Goal: Information Seeking & Learning: Learn about a topic

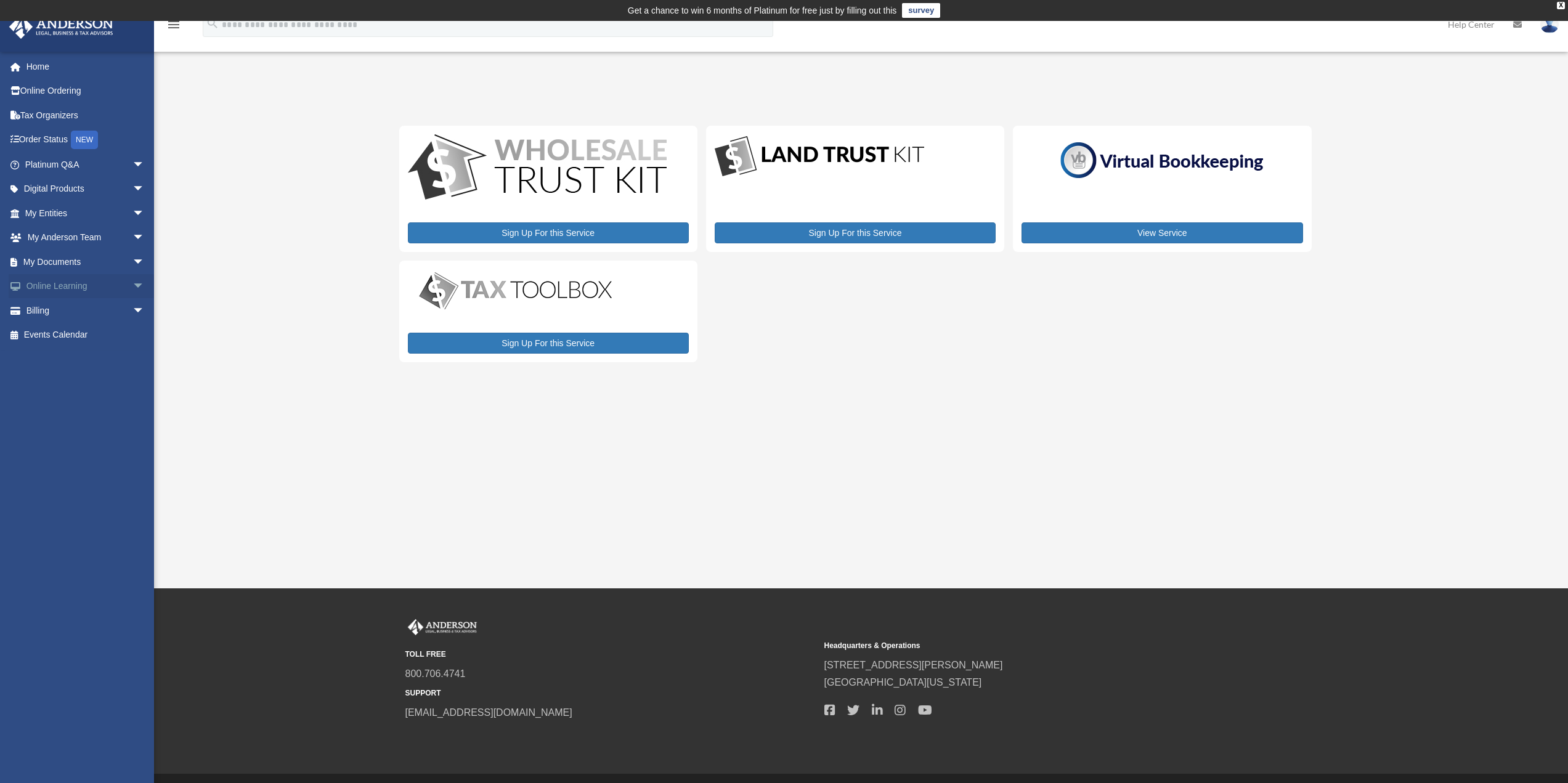
click at [132, 288] on span "arrow_drop_down" at bounding box center [144, 287] width 25 height 25
click at [132, 165] on span "arrow_drop_down" at bounding box center [144, 164] width 25 height 25
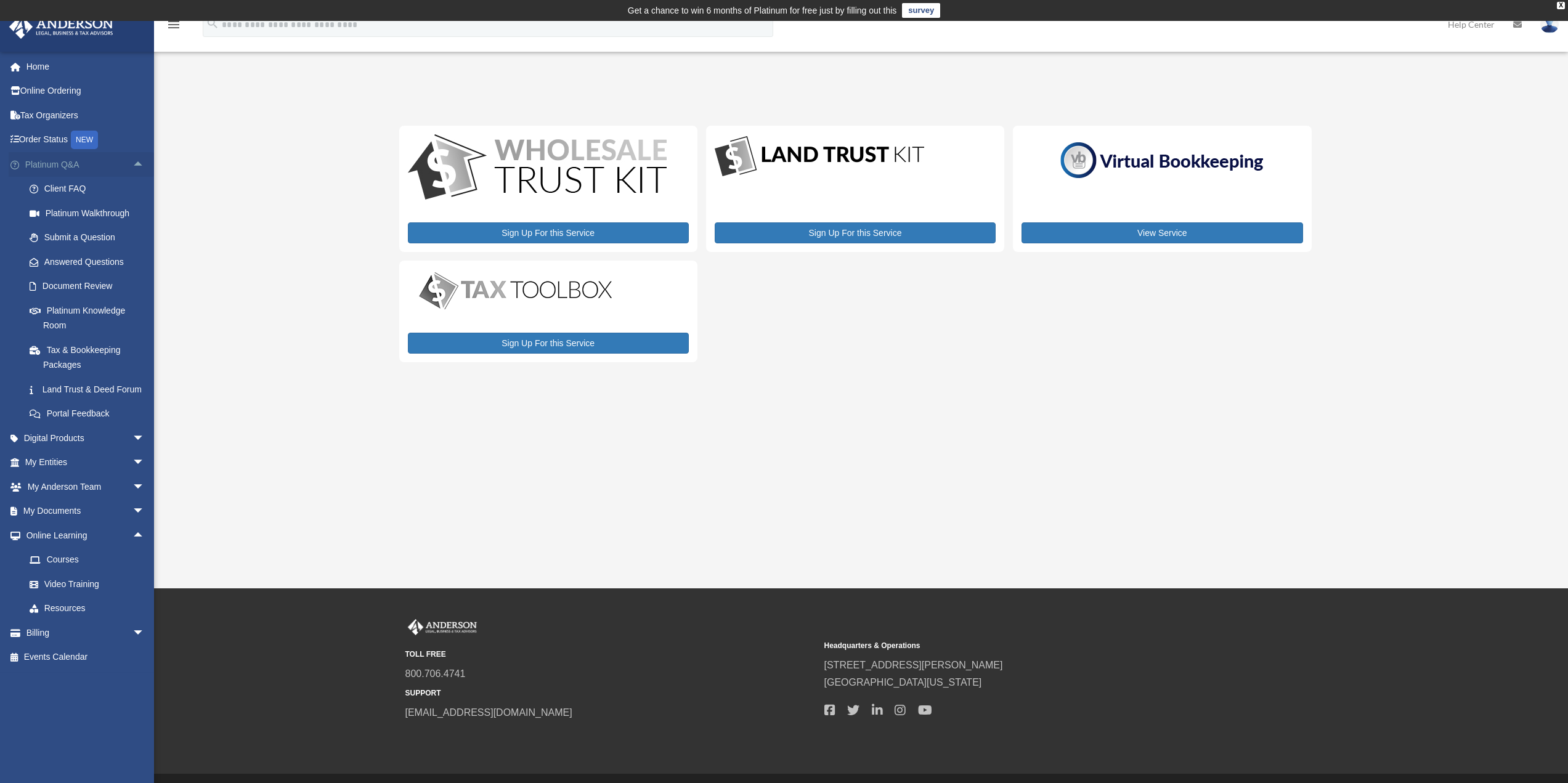
click at [132, 164] on span "arrow_drop_up" at bounding box center [144, 164] width 25 height 25
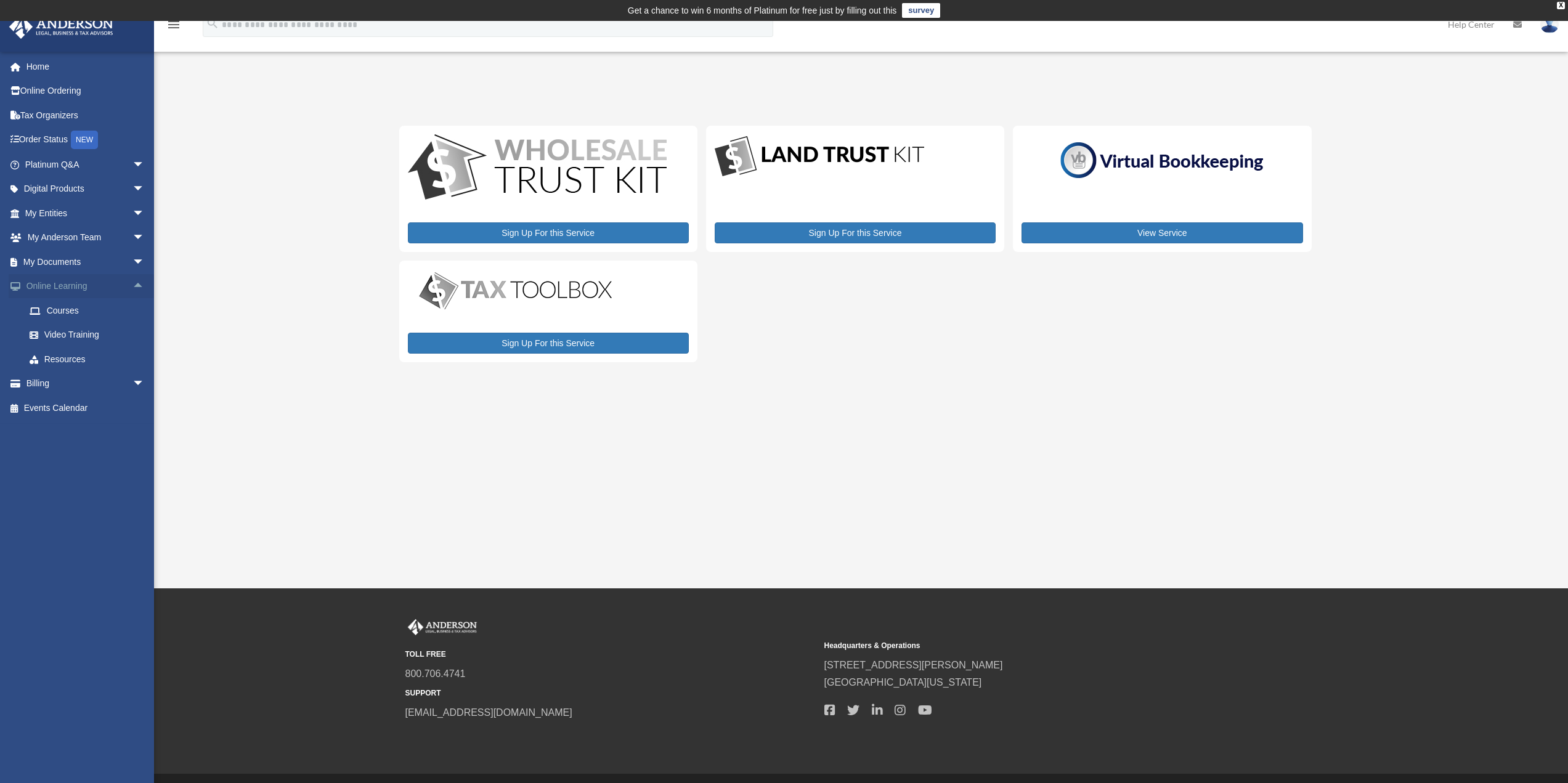
click at [133, 281] on span "arrow_drop_up" at bounding box center [144, 287] width 25 height 25
click at [1564, 4] on div "X" at bounding box center [1561, 5] width 8 height 7
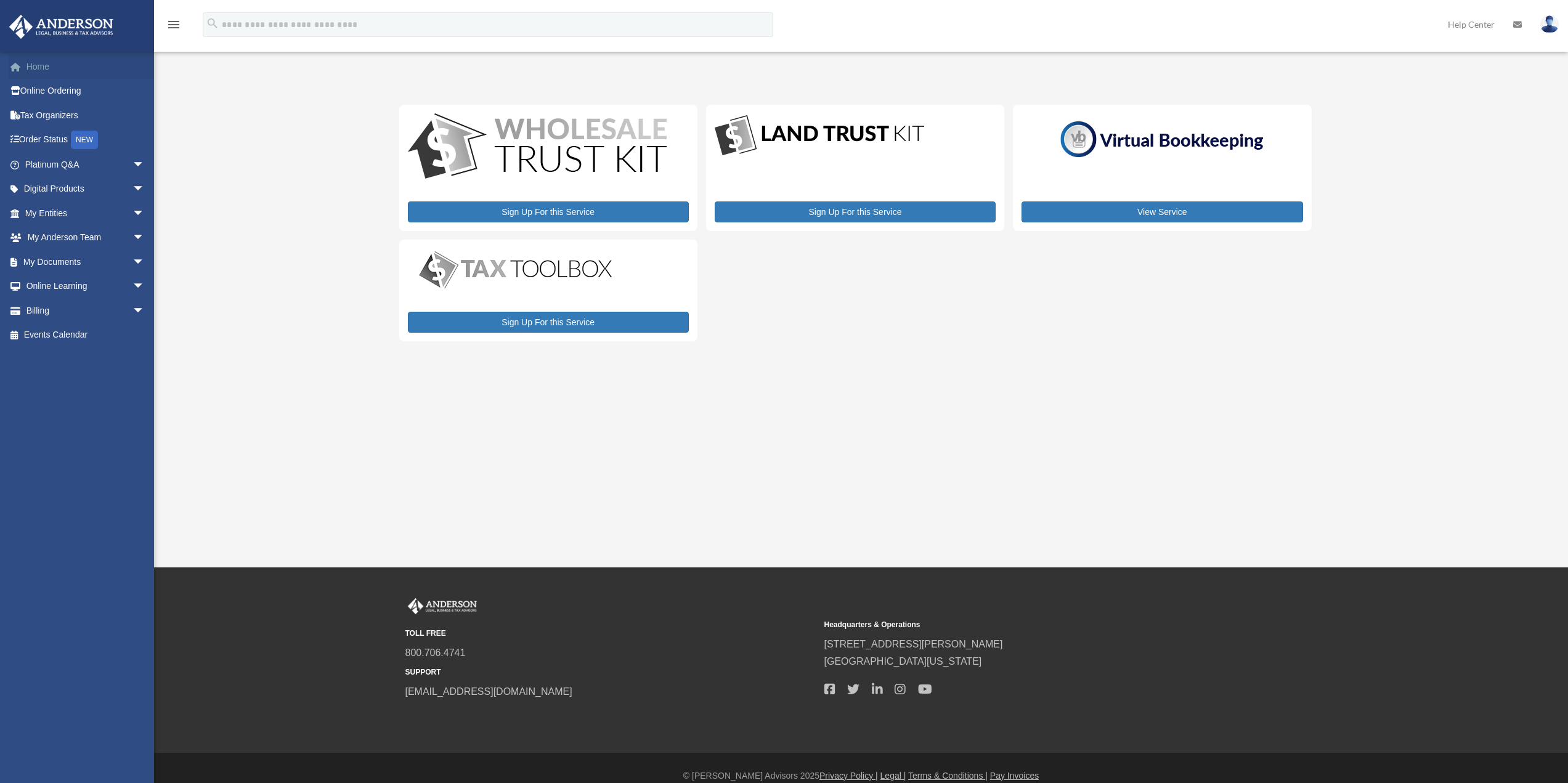
click at [38, 72] on link "Home" at bounding box center [86, 66] width 155 height 25
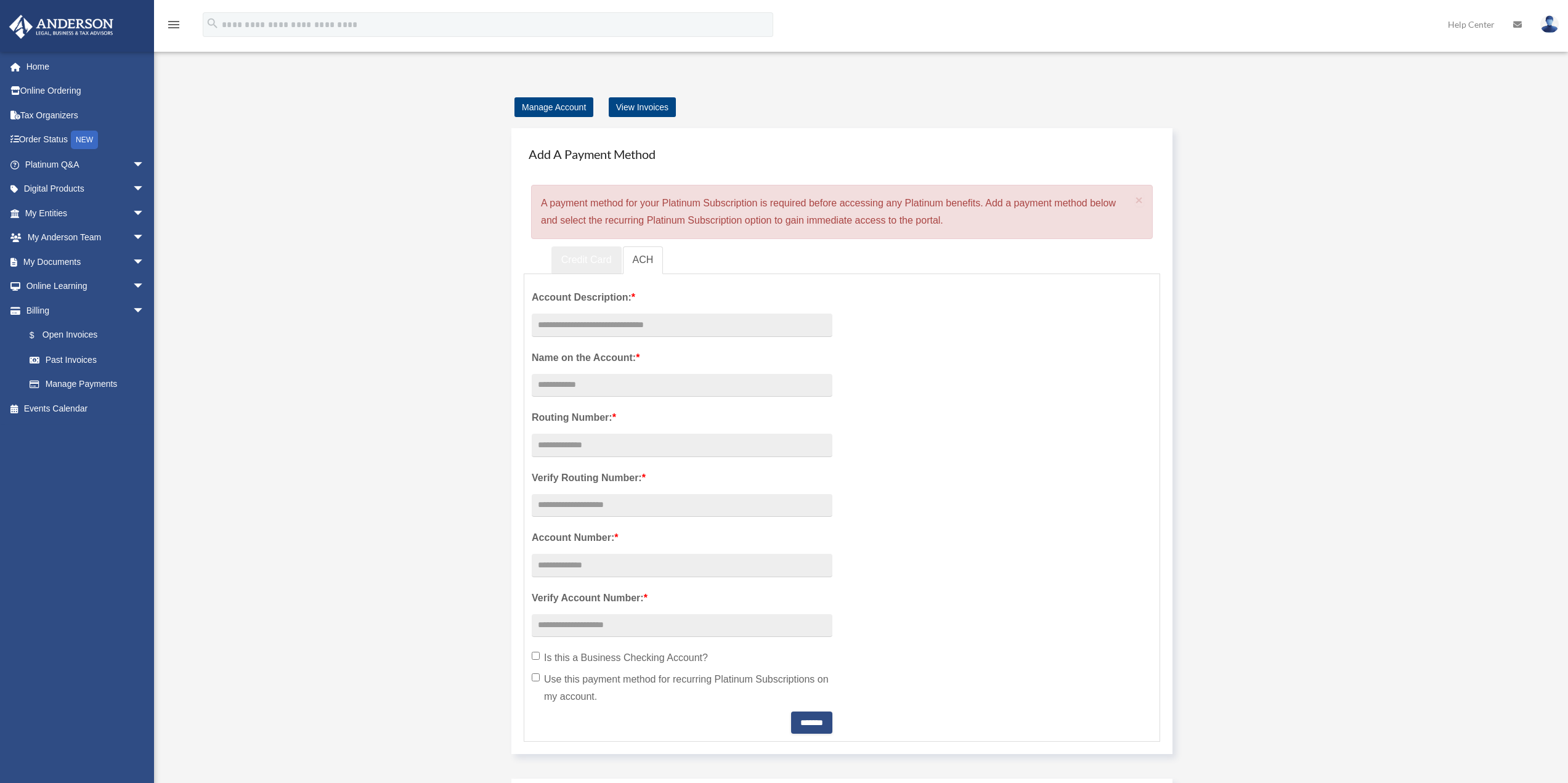
click at [583, 256] on link "Credit Card" at bounding box center [586, 260] width 70 height 28
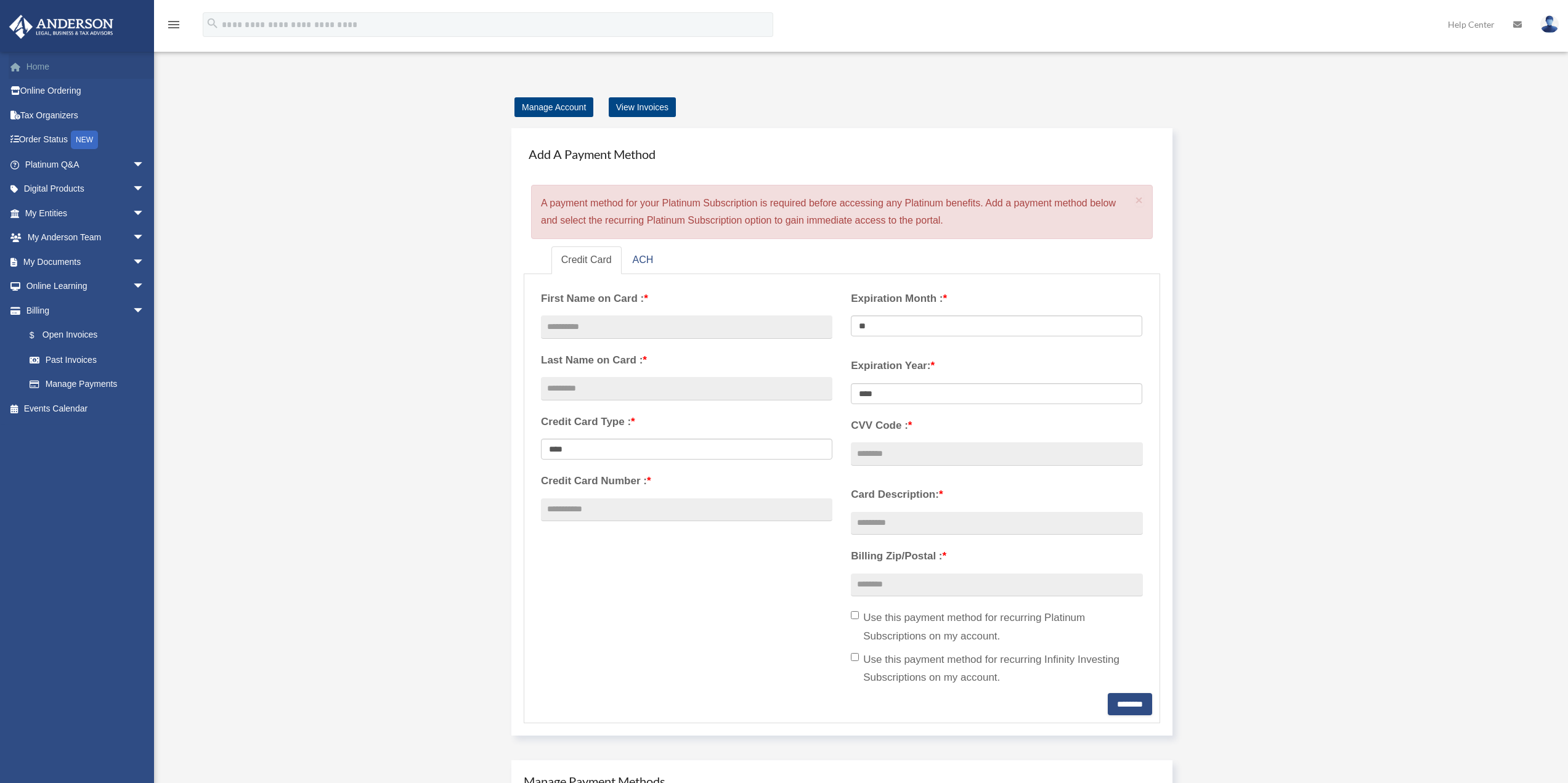
click at [38, 70] on link "Home" at bounding box center [86, 66] width 155 height 25
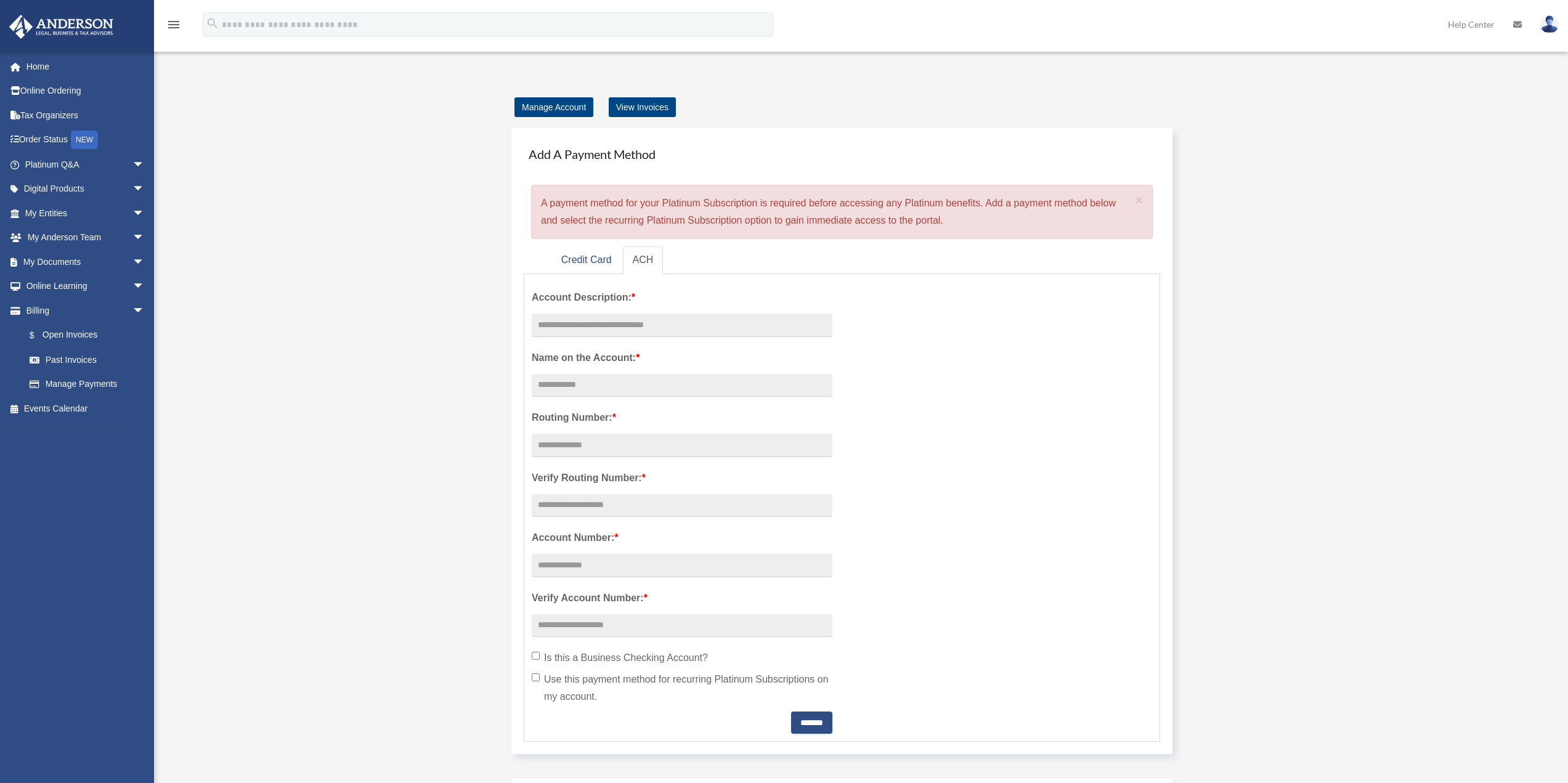
click at [1549, 27] on img at bounding box center [1549, 25] width 19 height 18
click at [132, 285] on span "arrow_drop_down" at bounding box center [144, 287] width 25 height 25
click at [92, 335] on link "Video Training" at bounding box center [90, 335] width 146 height 25
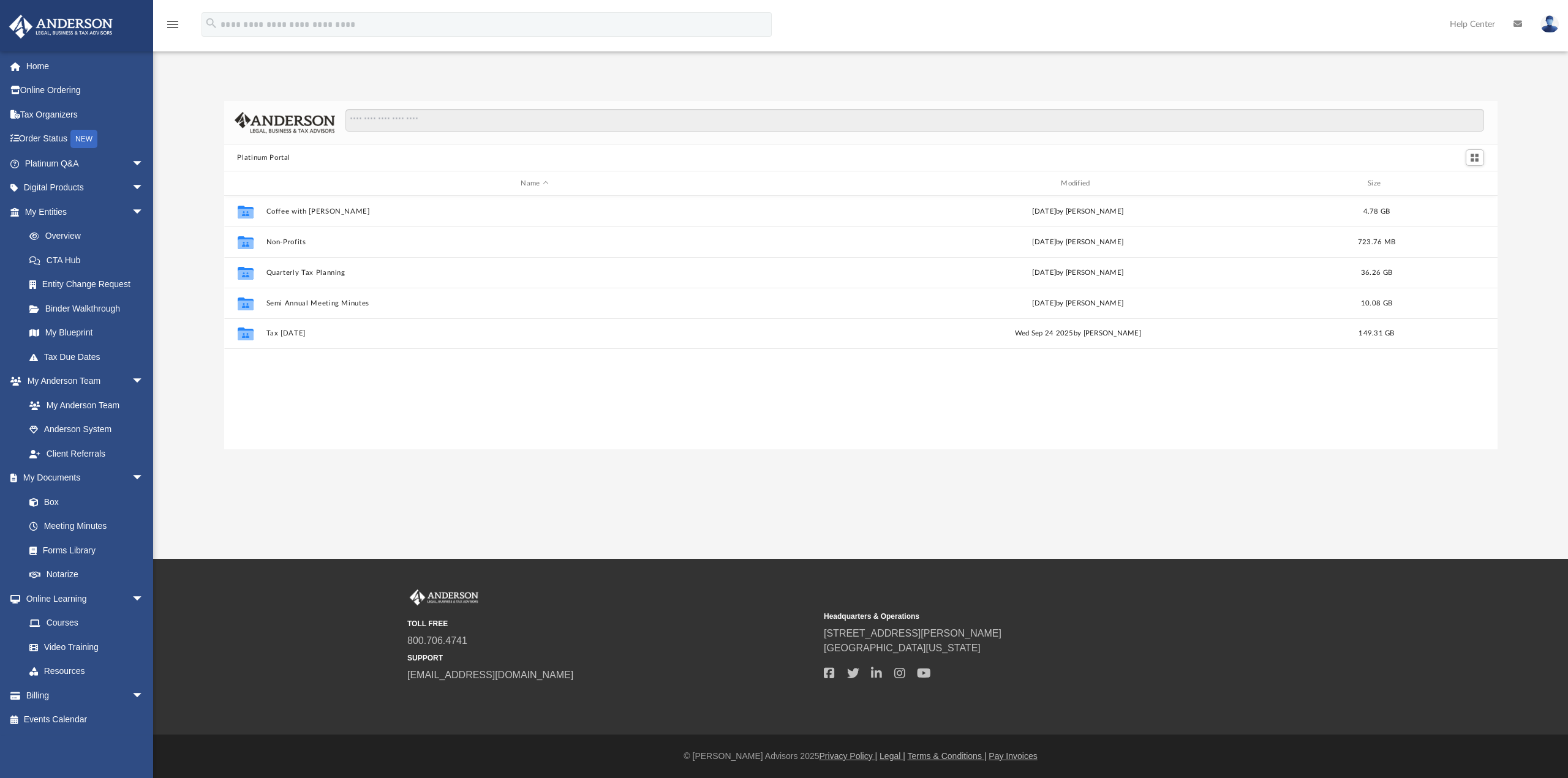
scroll to position [269, 1265]
click at [132, 213] on span "arrow_drop_down" at bounding box center [144, 212] width 24 height 25
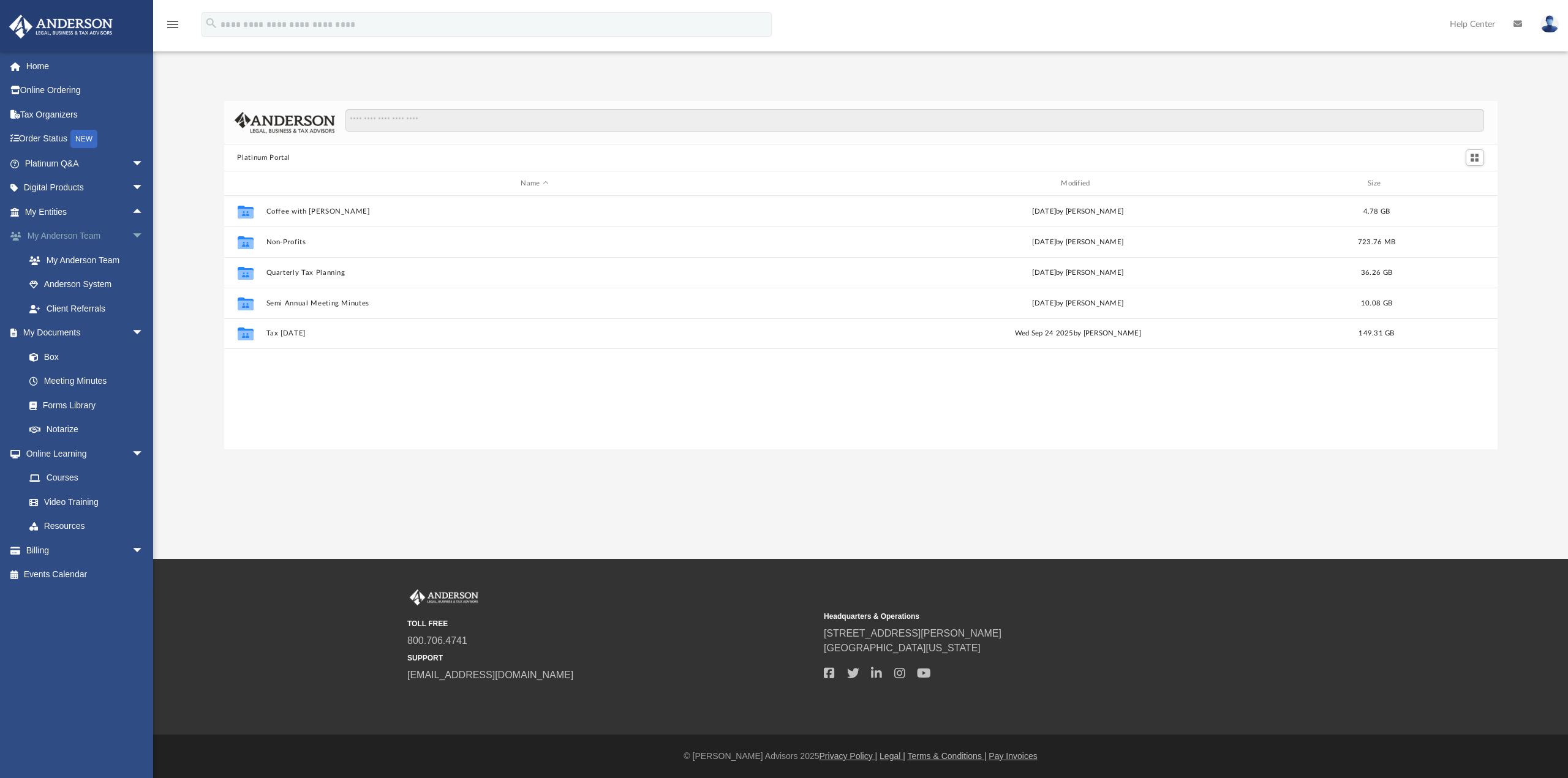
click at [132, 233] on span "arrow_drop_down" at bounding box center [144, 237] width 24 height 25
click at [132, 260] on span "arrow_drop_down" at bounding box center [144, 260] width 24 height 25
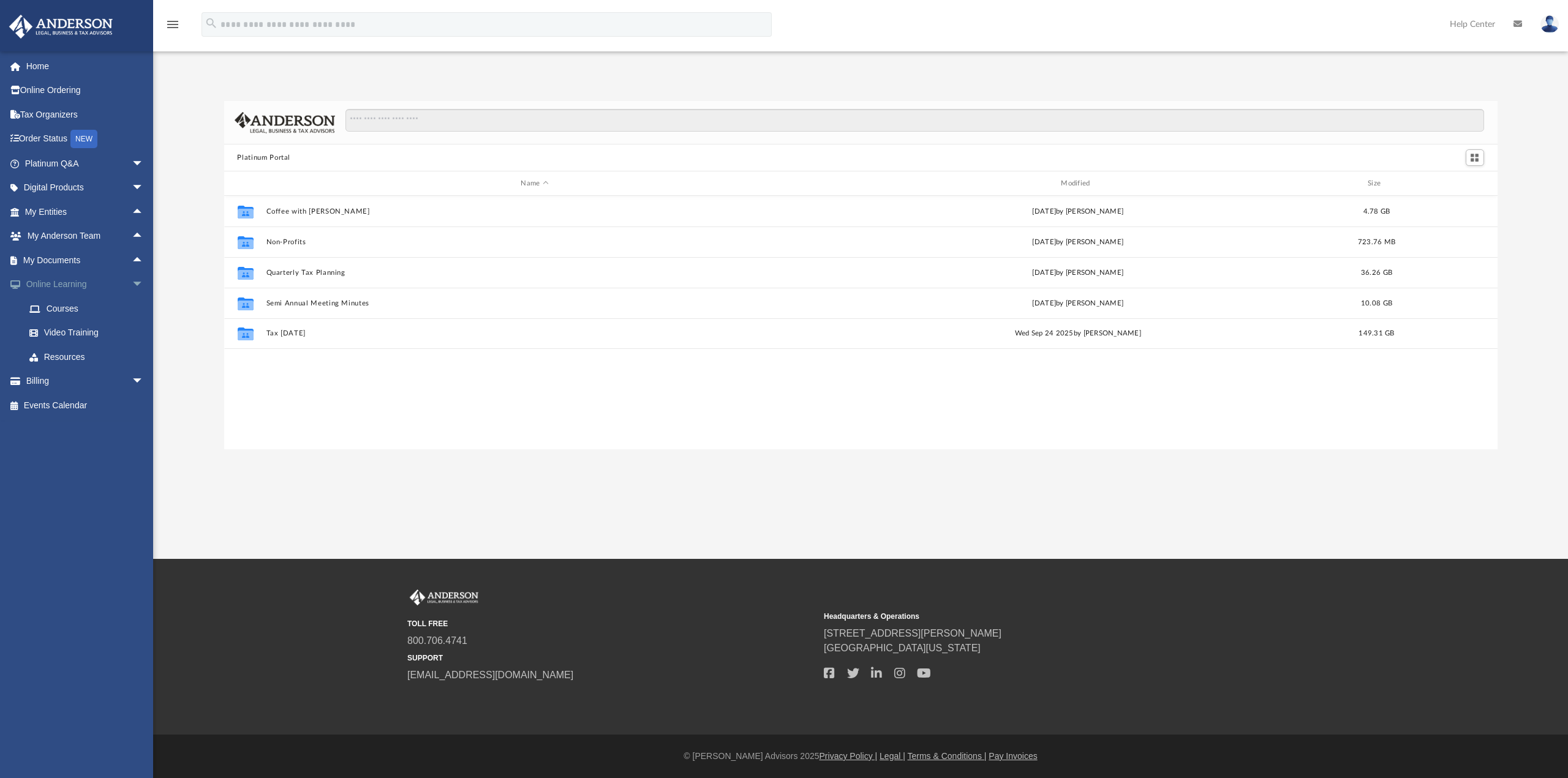
click at [132, 283] on span "arrow_drop_down" at bounding box center [144, 285] width 24 height 25
click at [132, 164] on span "arrow_drop_down" at bounding box center [144, 163] width 24 height 25
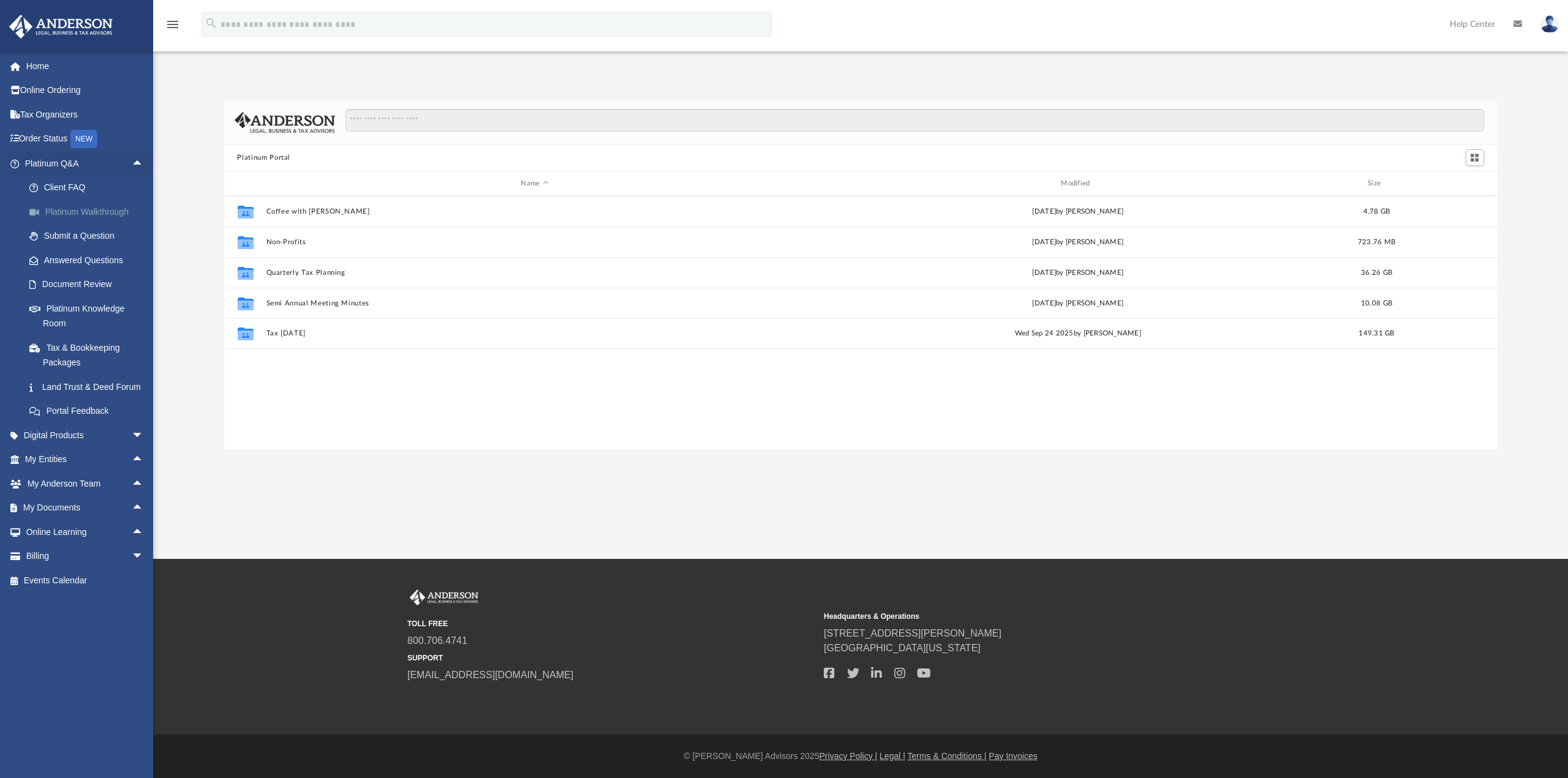
click at [115, 217] on link "Platinum Walkthrough" at bounding box center [90, 212] width 145 height 24
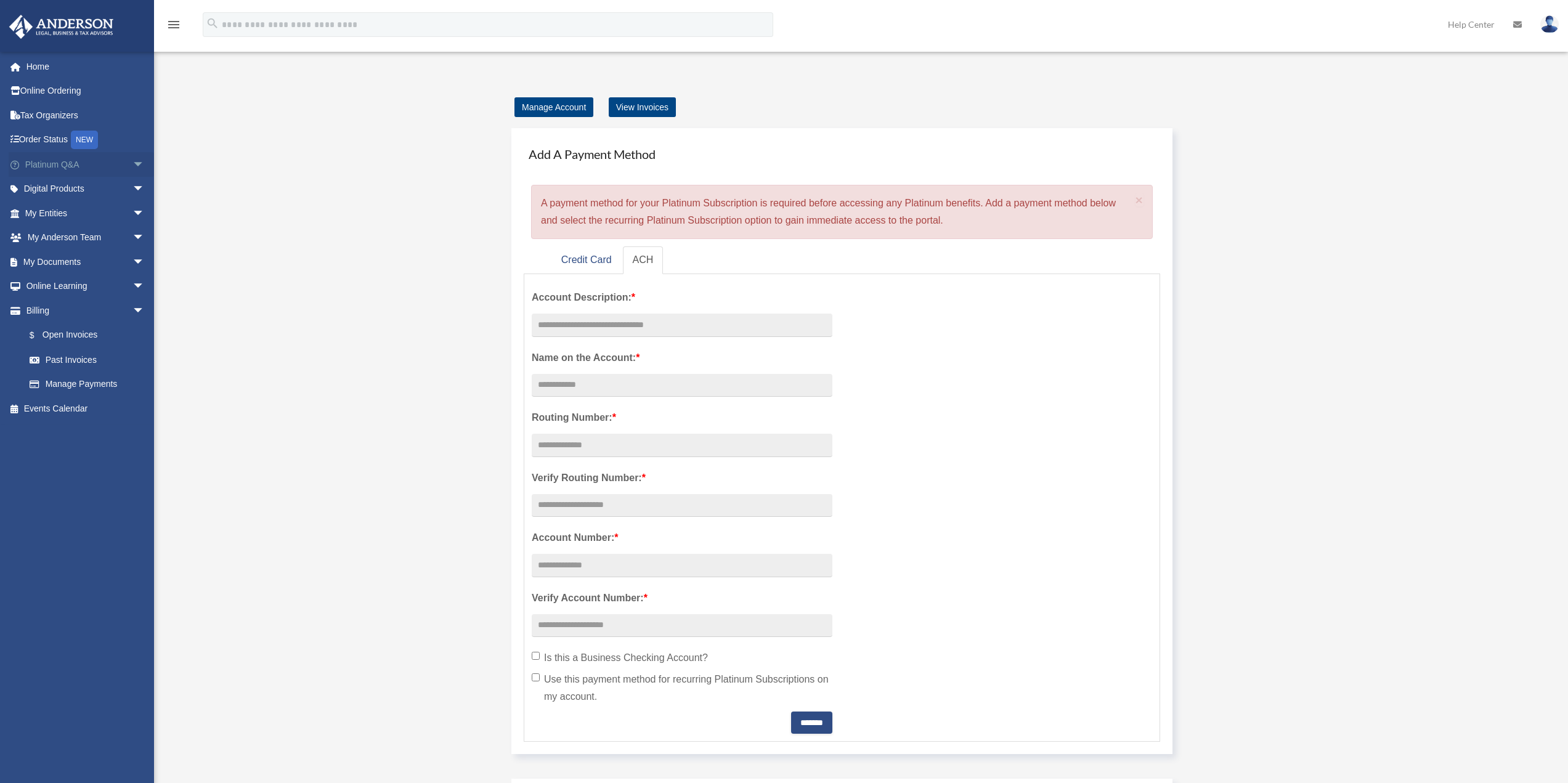
click at [132, 164] on span "arrow_drop_down" at bounding box center [144, 164] width 25 height 25
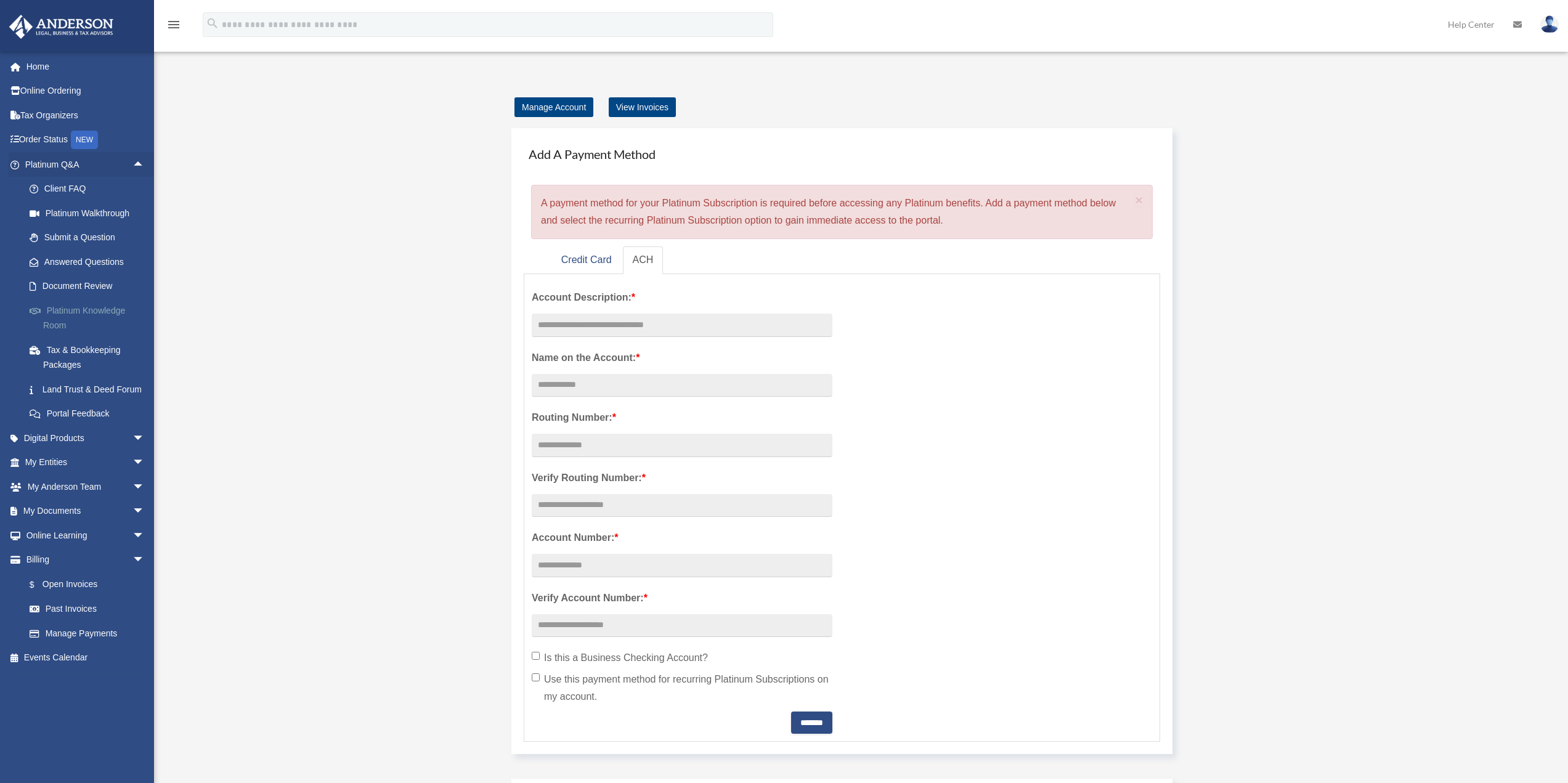
click at [92, 312] on link "Platinum Knowledge Room" at bounding box center [90, 318] width 146 height 39
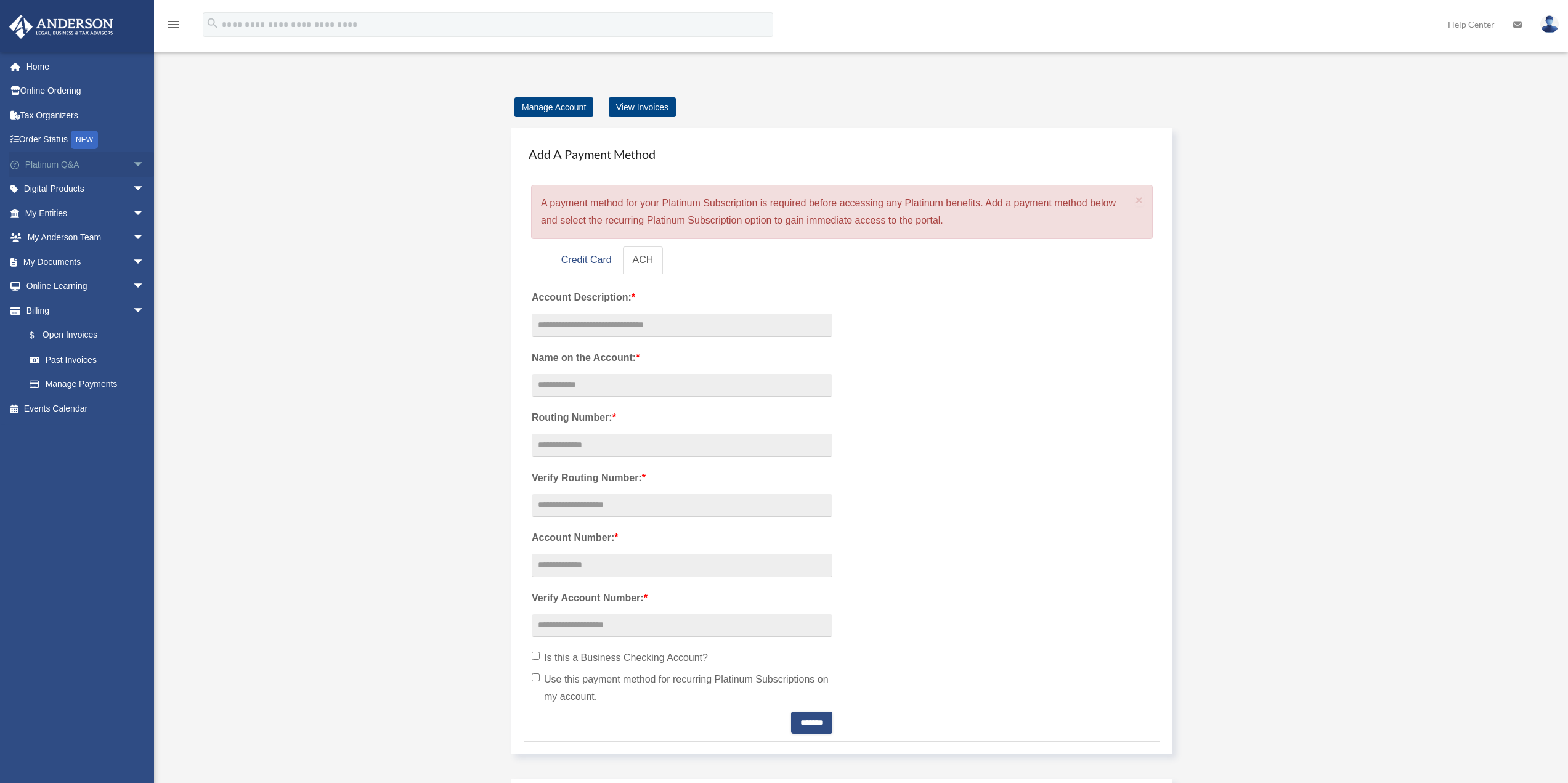
click at [134, 161] on span "arrow_drop_down" at bounding box center [144, 164] width 25 height 25
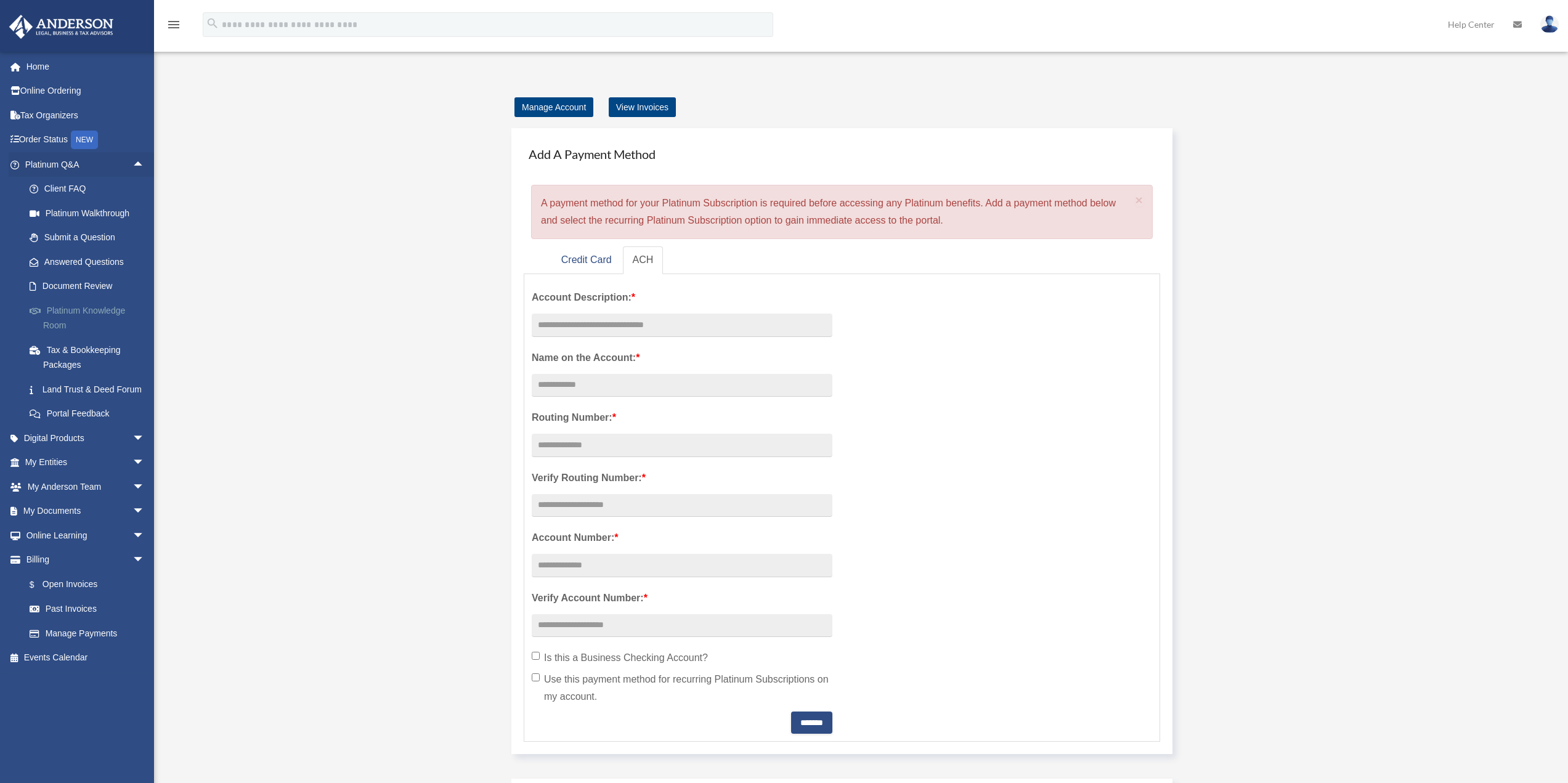
click at [69, 312] on link "Platinum Knowledge Room" at bounding box center [90, 318] width 146 height 39
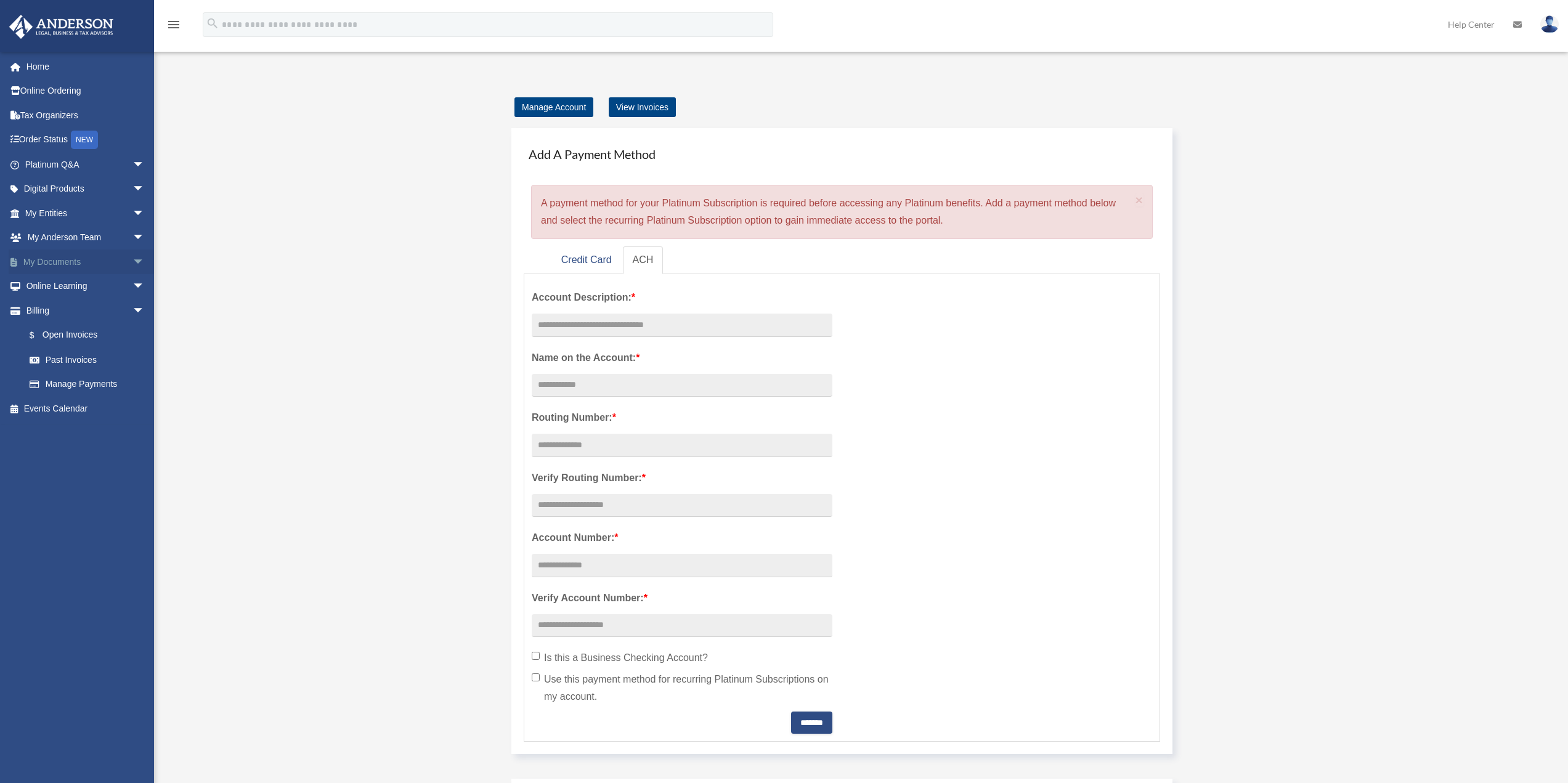
click at [133, 259] on span "arrow_drop_down" at bounding box center [144, 262] width 25 height 25
click at [135, 259] on span "arrow_drop_up" at bounding box center [144, 262] width 25 height 25
